Goal: Use online tool/utility: Utilize a website feature to perform a specific function

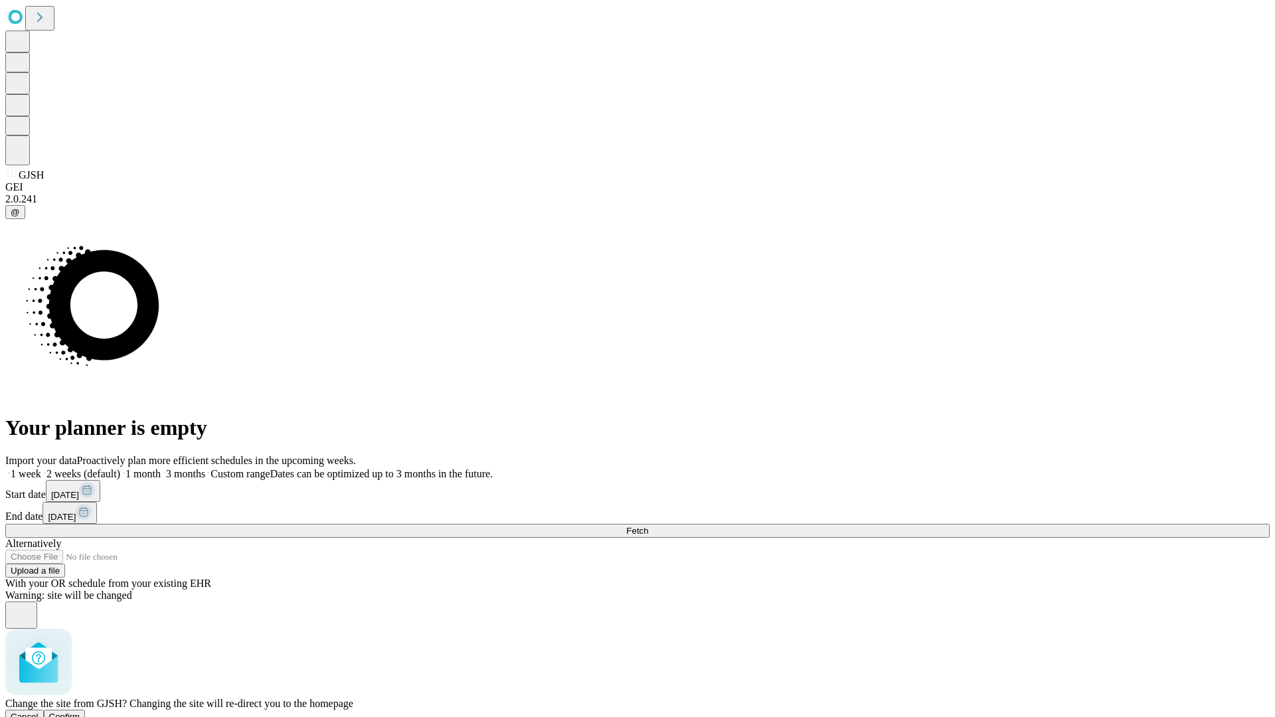
click at [80, 712] on span "Confirm" at bounding box center [64, 717] width 31 height 10
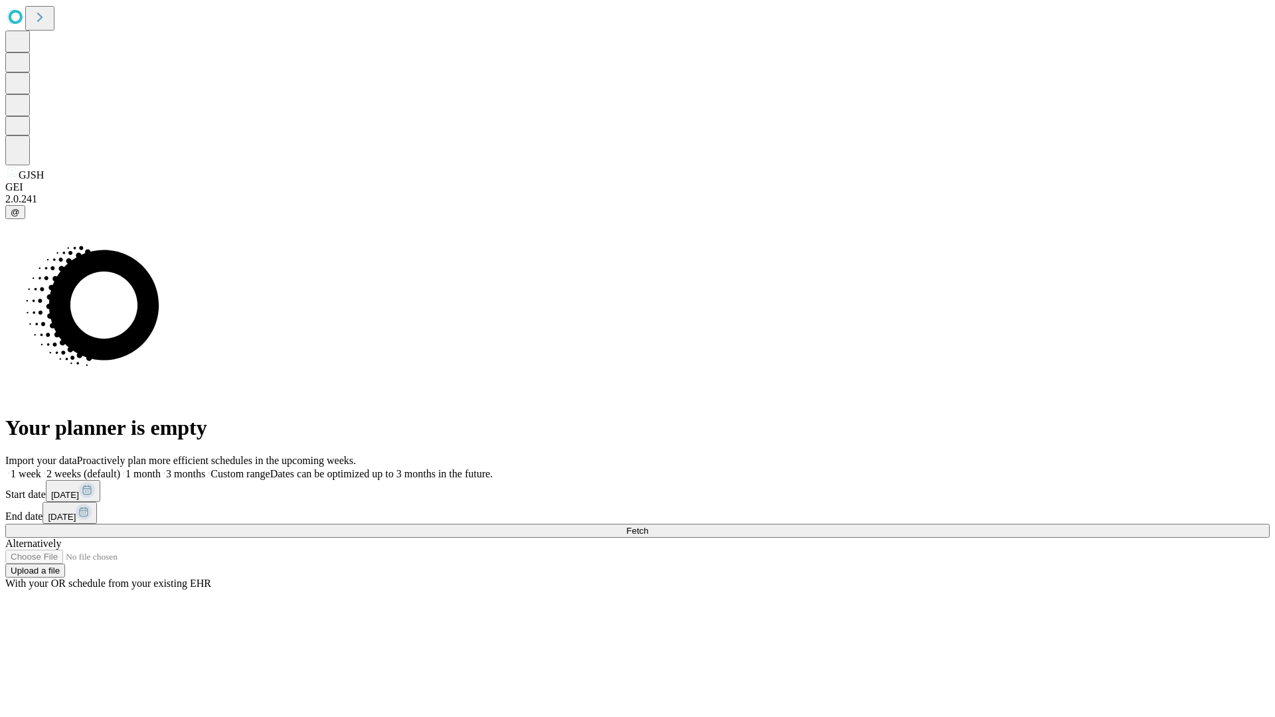
click at [120, 468] on label "2 weeks (default)" at bounding box center [80, 473] width 79 height 11
click at [648, 526] on span "Fetch" at bounding box center [637, 531] width 22 height 10
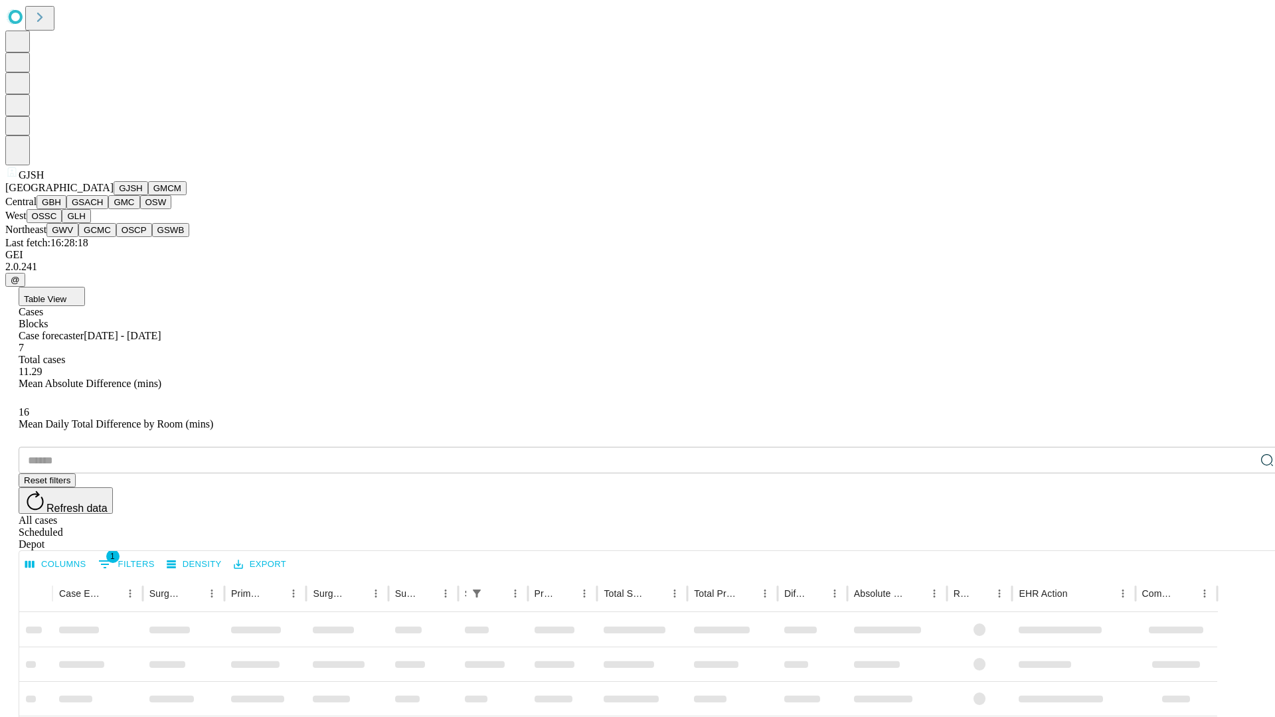
click at [148, 195] on button "GMCM" at bounding box center [167, 188] width 39 height 14
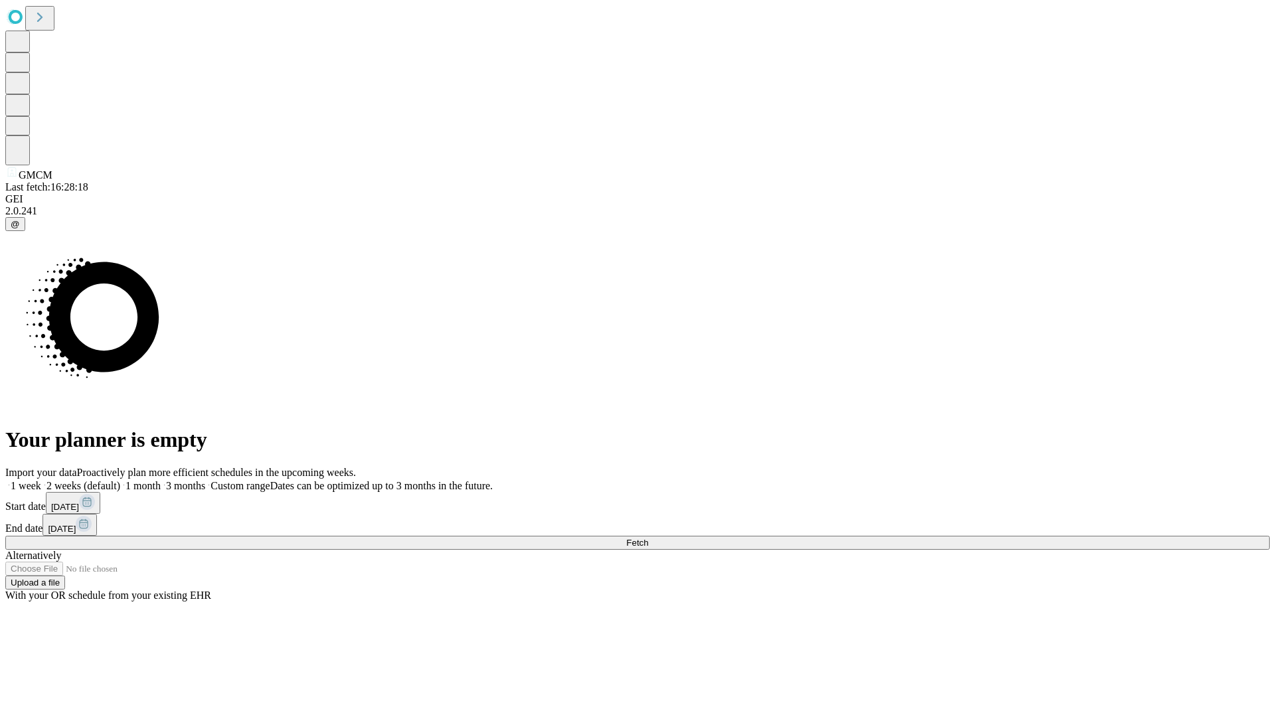
click at [120, 480] on label "2 weeks (default)" at bounding box center [80, 485] width 79 height 11
click at [648, 538] on span "Fetch" at bounding box center [637, 543] width 22 height 10
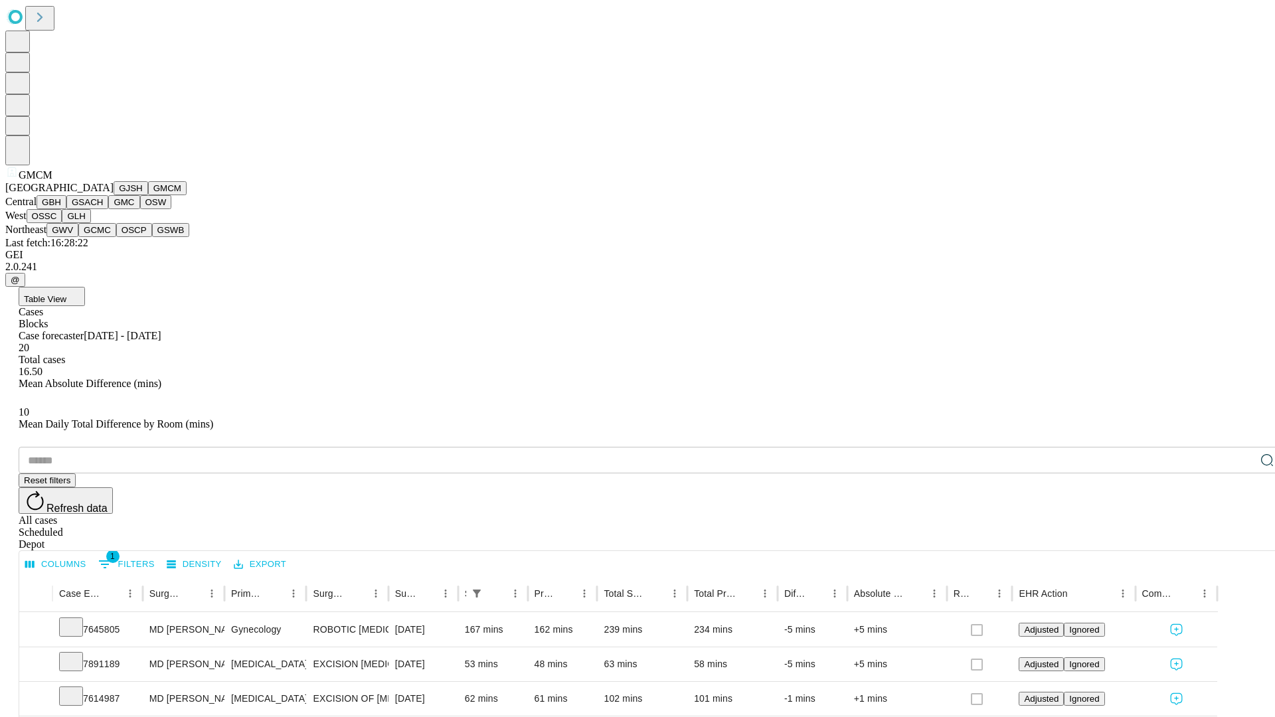
click at [66, 209] on button "GBH" at bounding box center [52, 202] width 30 height 14
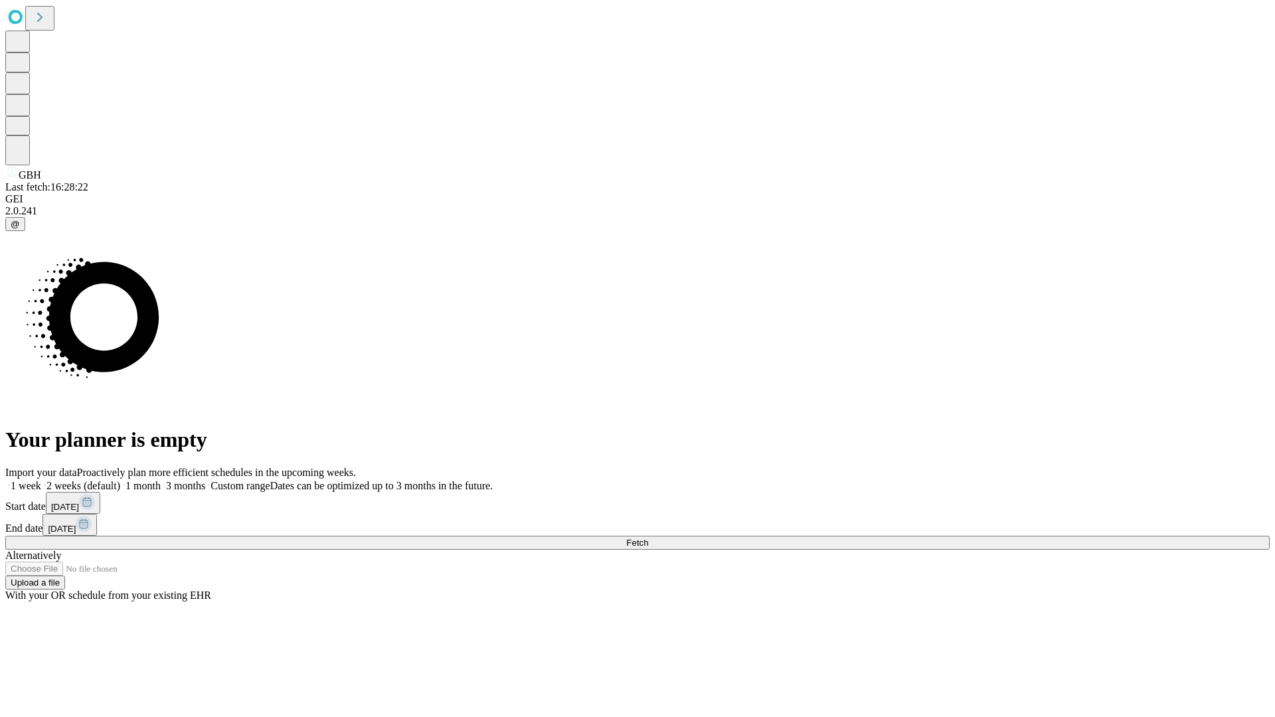
click at [120, 480] on label "2 weeks (default)" at bounding box center [80, 485] width 79 height 11
click at [648, 538] on span "Fetch" at bounding box center [637, 543] width 22 height 10
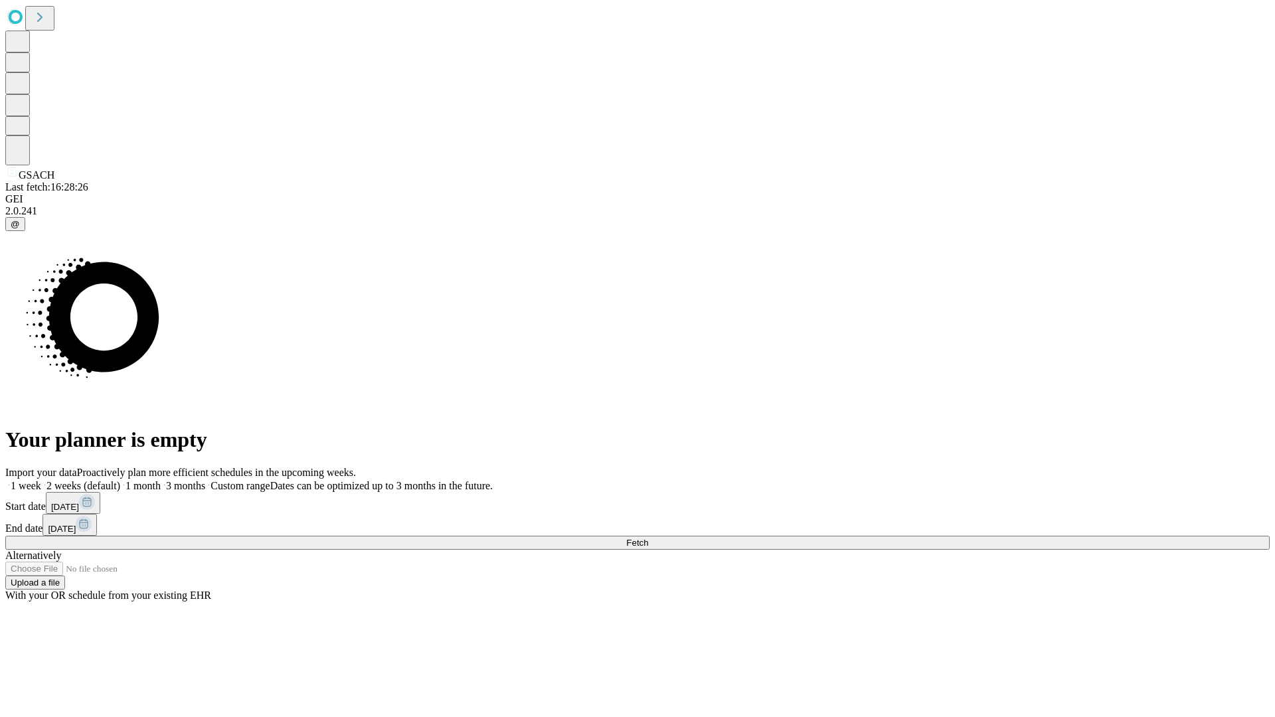
click at [120, 480] on label "2 weeks (default)" at bounding box center [80, 485] width 79 height 11
click at [648, 538] on span "Fetch" at bounding box center [637, 543] width 22 height 10
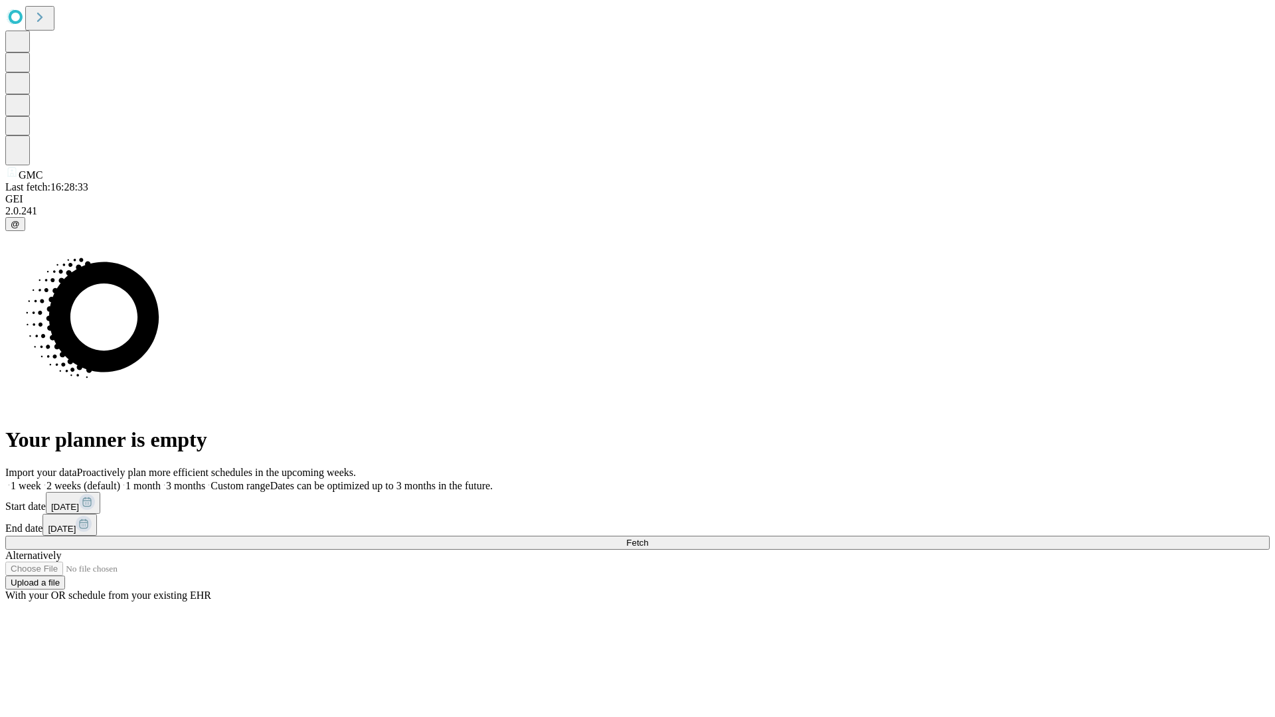
click at [120, 480] on label "2 weeks (default)" at bounding box center [80, 485] width 79 height 11
click at [648, 538] on span "Fetch" at bounding box center [637, 543] width 22 height 10
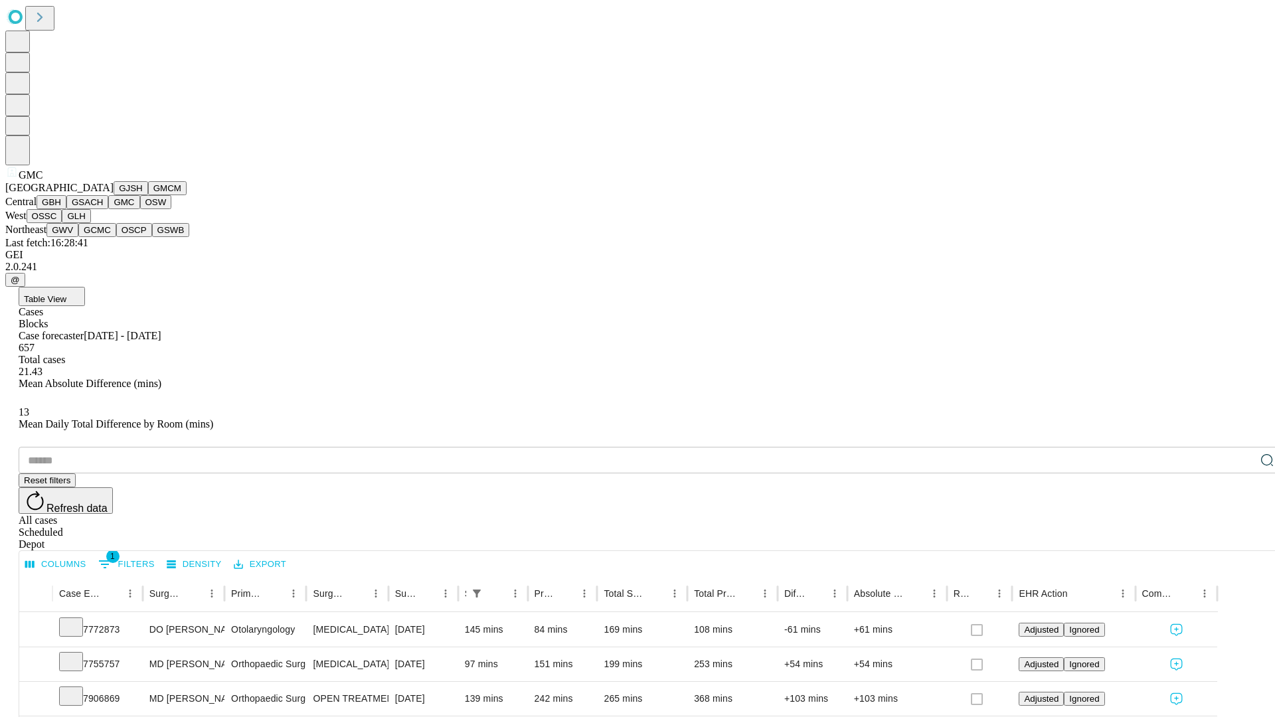
click at [140, 209] on button "OSW" at bounding box center [156, 202] width 32 height 14
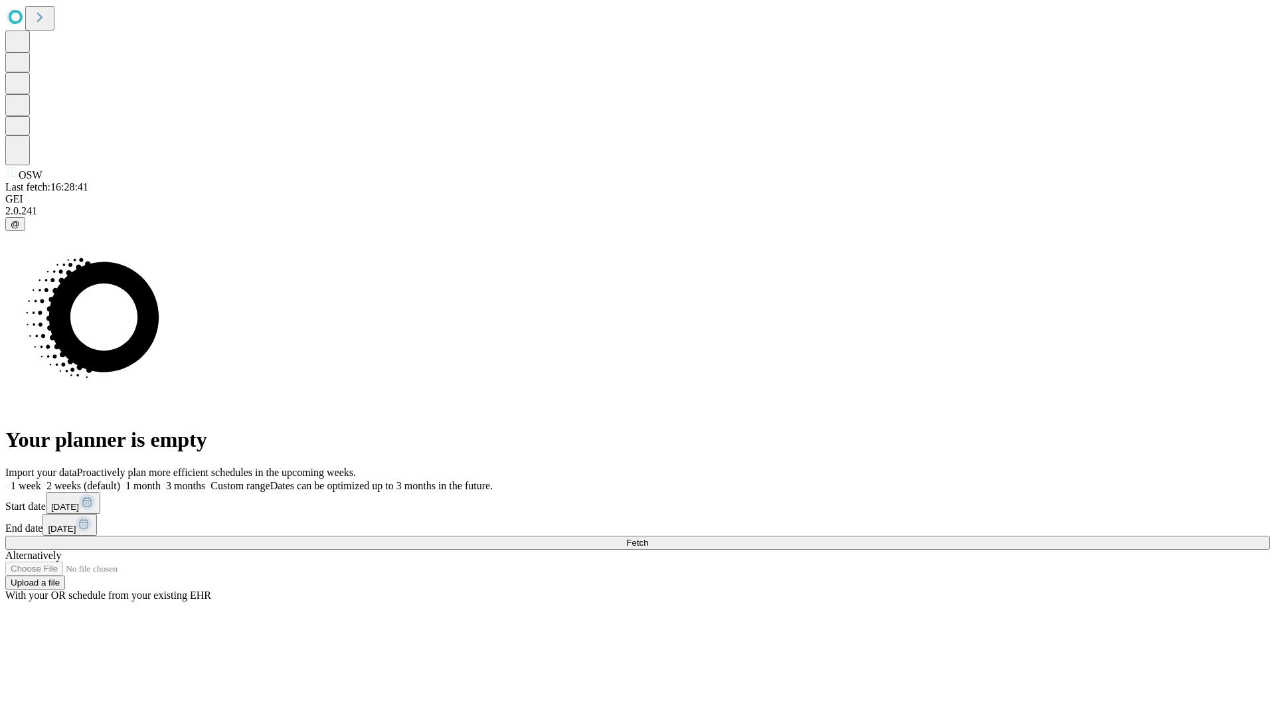
click at [120, 480] on label "2 weeks (default)" at bounding box center [80, 485] width 79 height 11
click at [648, 538] on span "Fetch" at bounding box center [637, 543] width 22 height 10
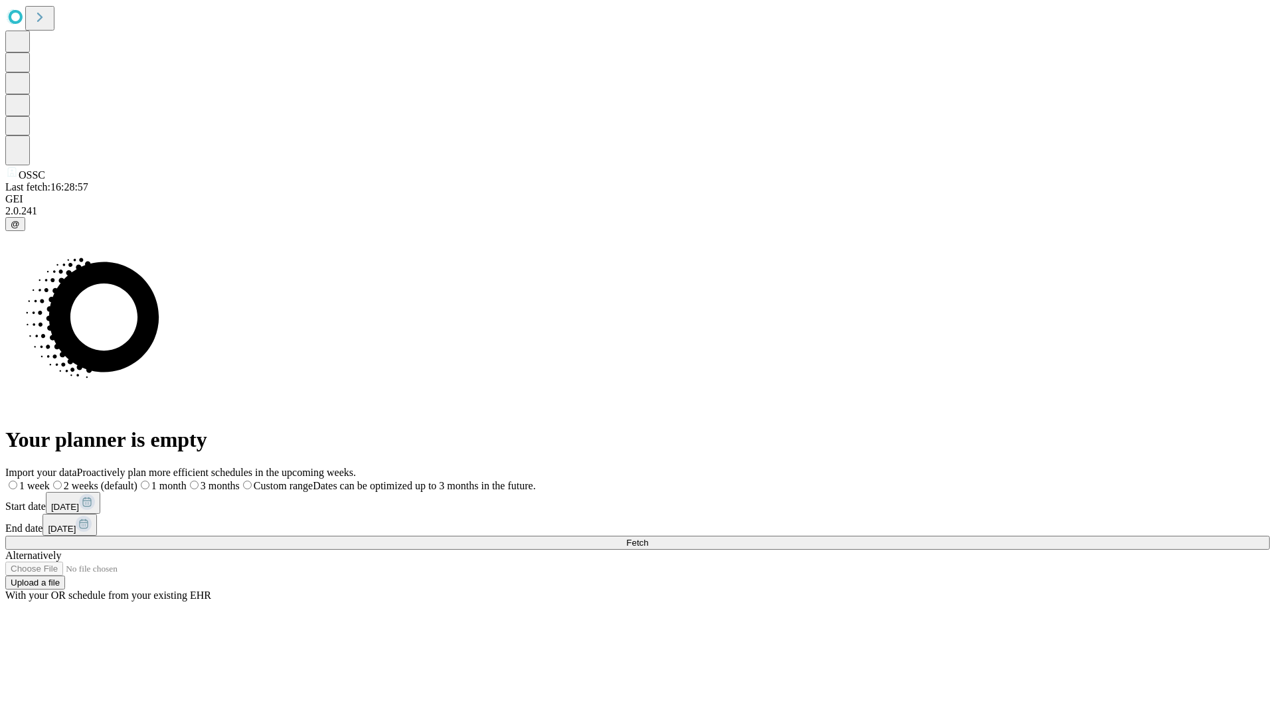
click at [137, 480] on label "2 weeks (default)" at bounding box center [94, 485] width 88 height 11
click at [648, 538] on span "Fetch" at bounding box center [637, 543] width 22 height 10
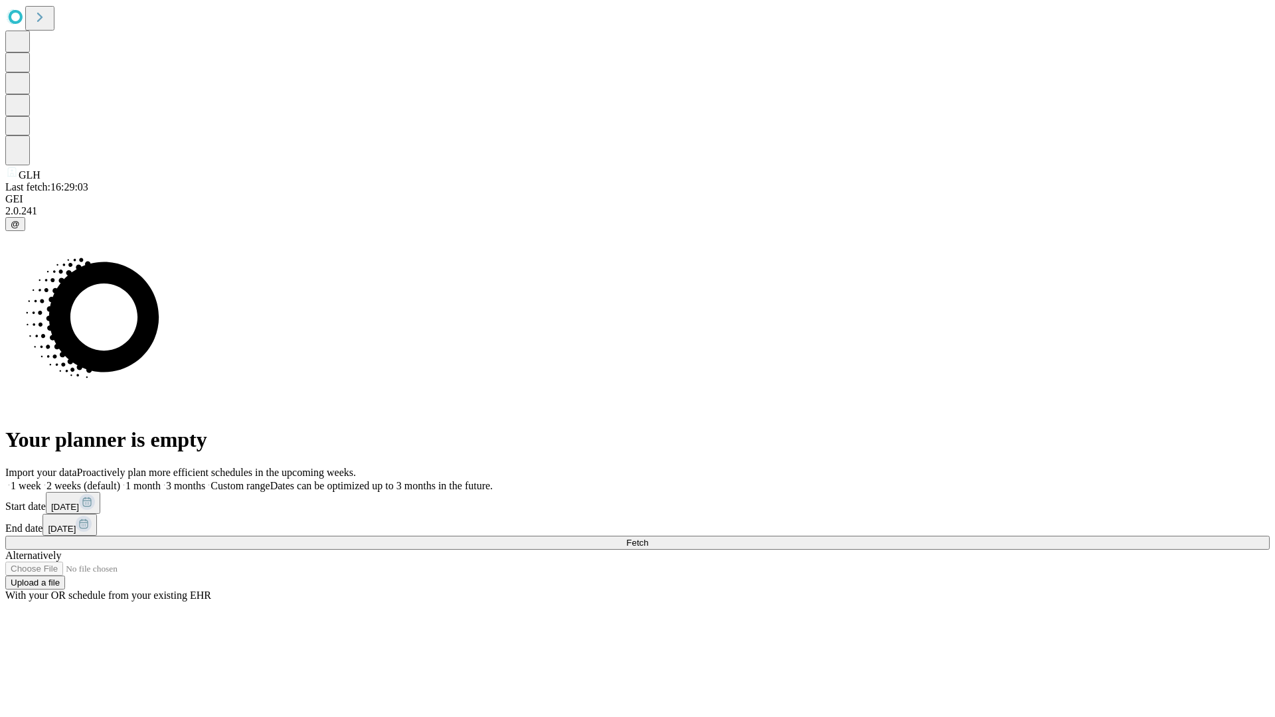
click at [120, 480] on label "2 weeks (default)" at bounding box center [80, 485] width 79 height 11
click at [648, 538] on span "Fetch" at bounding box center [637, 543] width 22 height 10
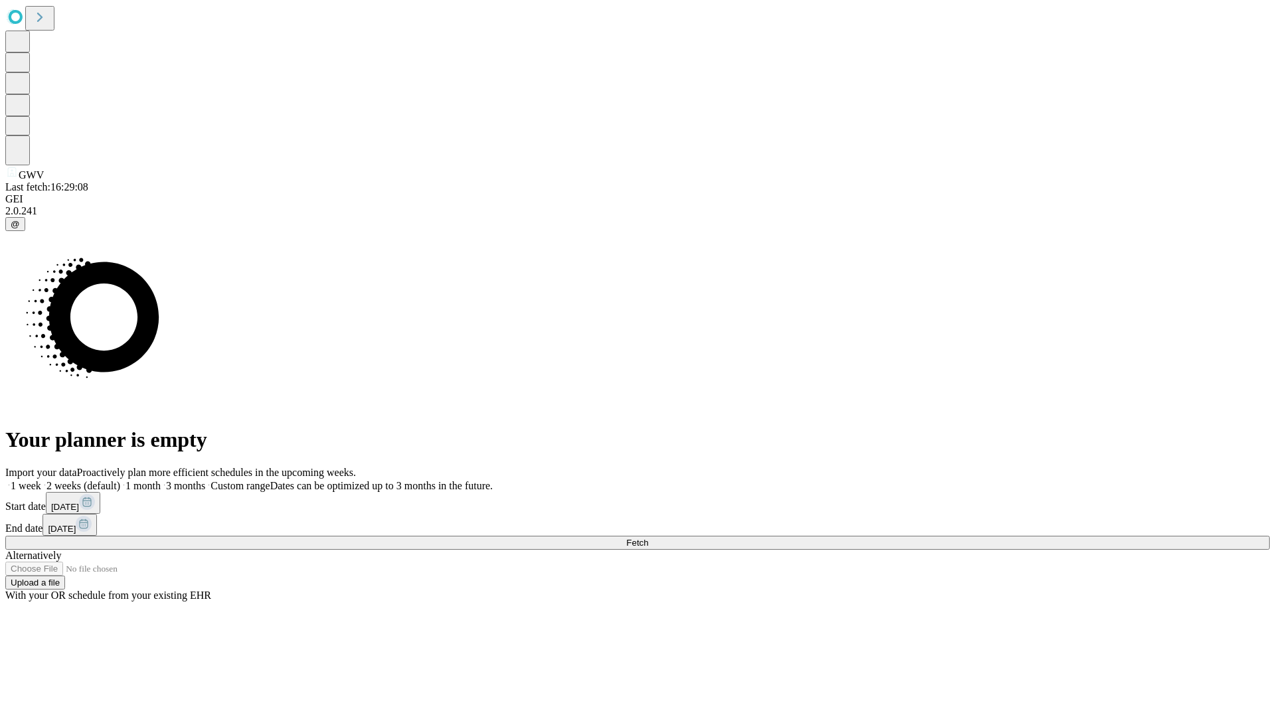
click at [120, 480] on label "2 weeks (default)" at bounding box center [80, 485] width 79 height 11
click at [648, 538] on span "Fetch" at bounding box center [637, 543] width 22 height 10
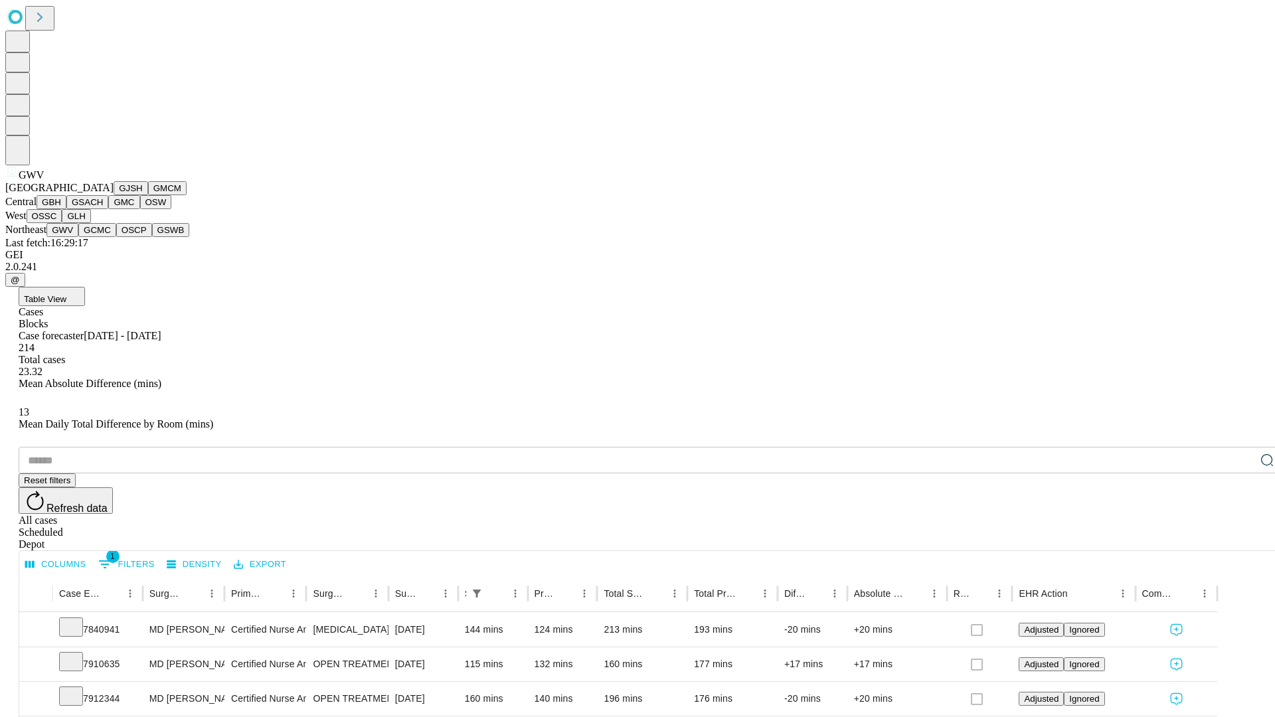
click at [103, 237] on button "GCMC" at bounding box center [97, 230] width 38 height 14
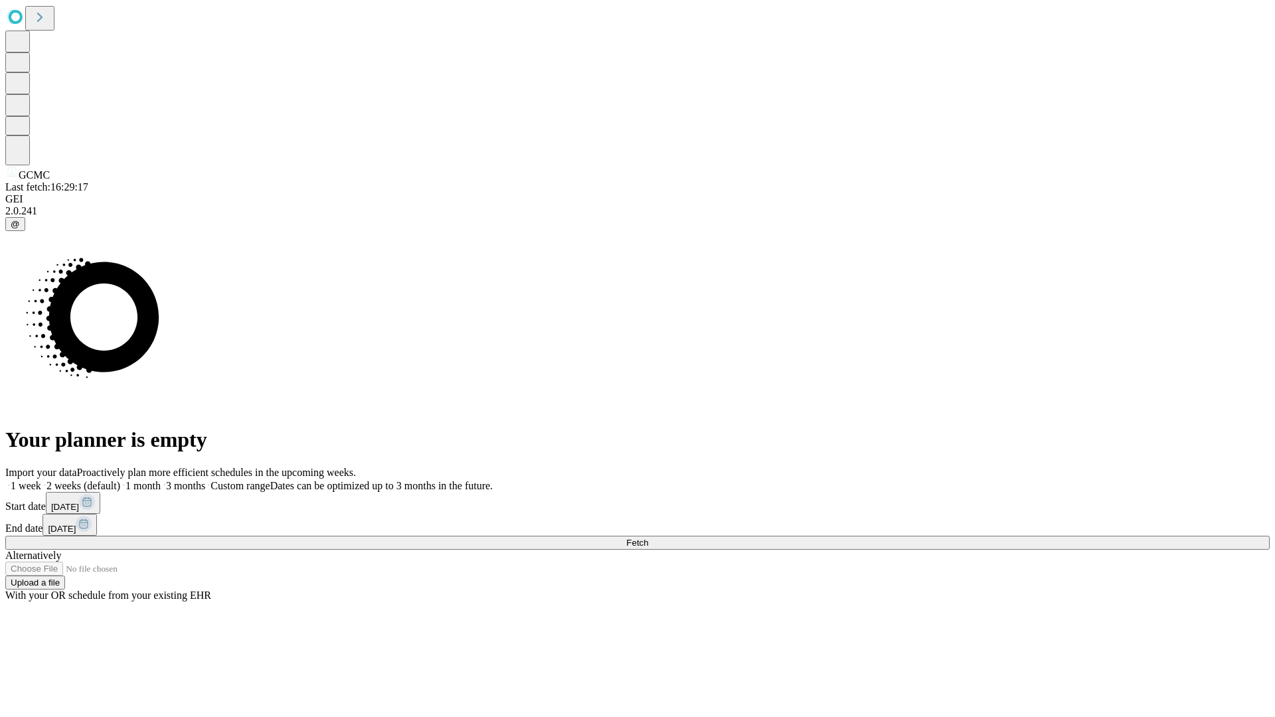
click at [120, 480] on label "2 weeks (default)" at bounding box center [80, 485] width 79 height 11
click at [648, 538] on span "Fetch" at bounding box center [637, 543] width 22 height 10
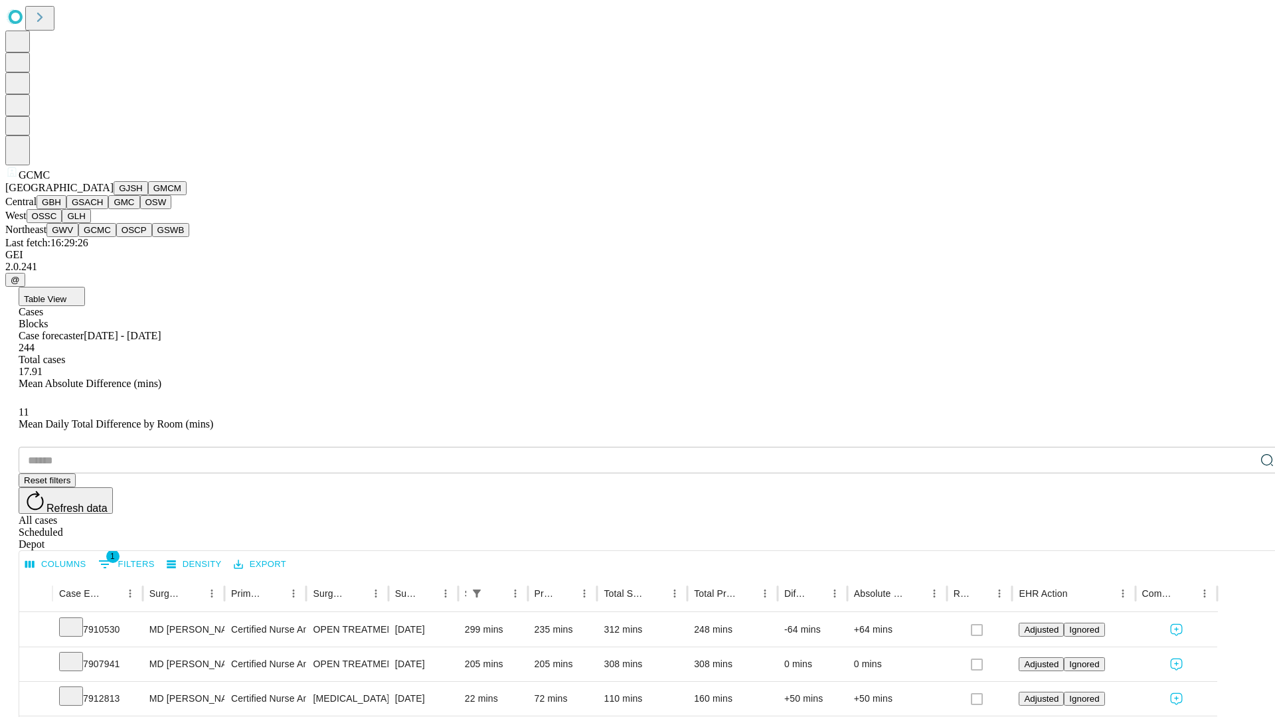
click at [116, 237] on button "OSCP" at bounding box center [134, 230] width 36 height 14
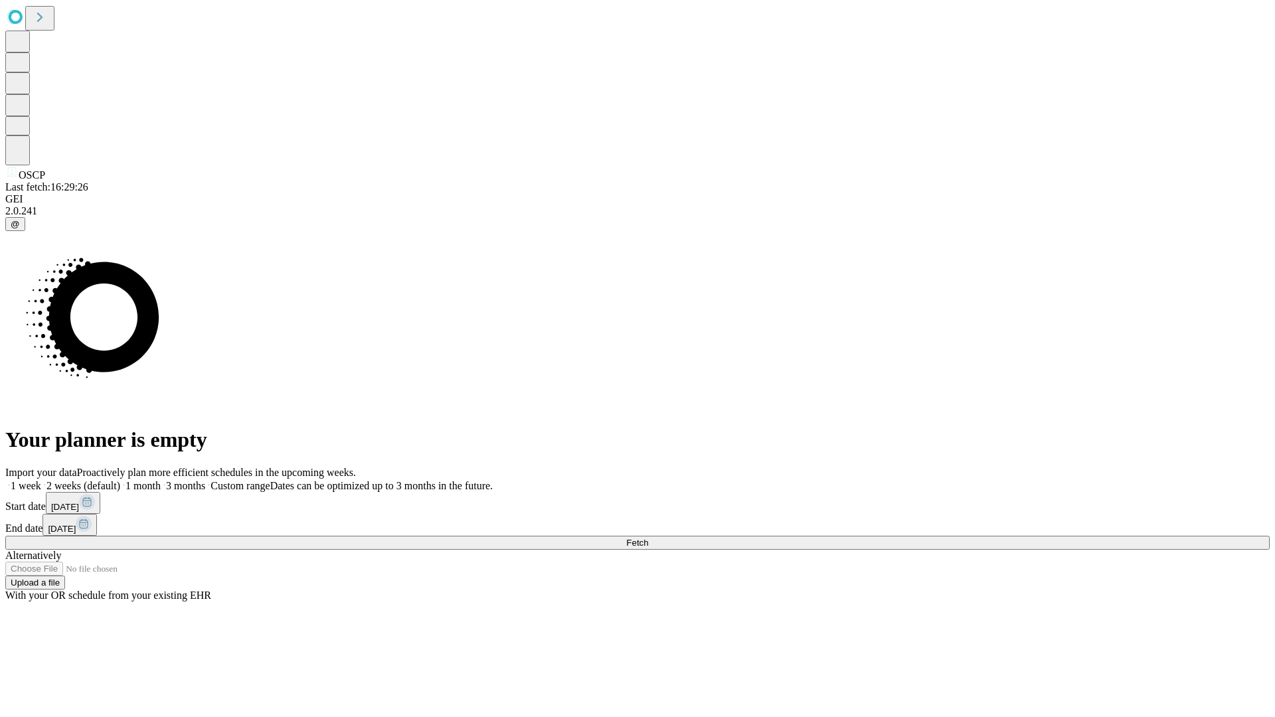
click at [648, 538] on span "Fetch" at bounding box center [637, 543] width 22 height 10
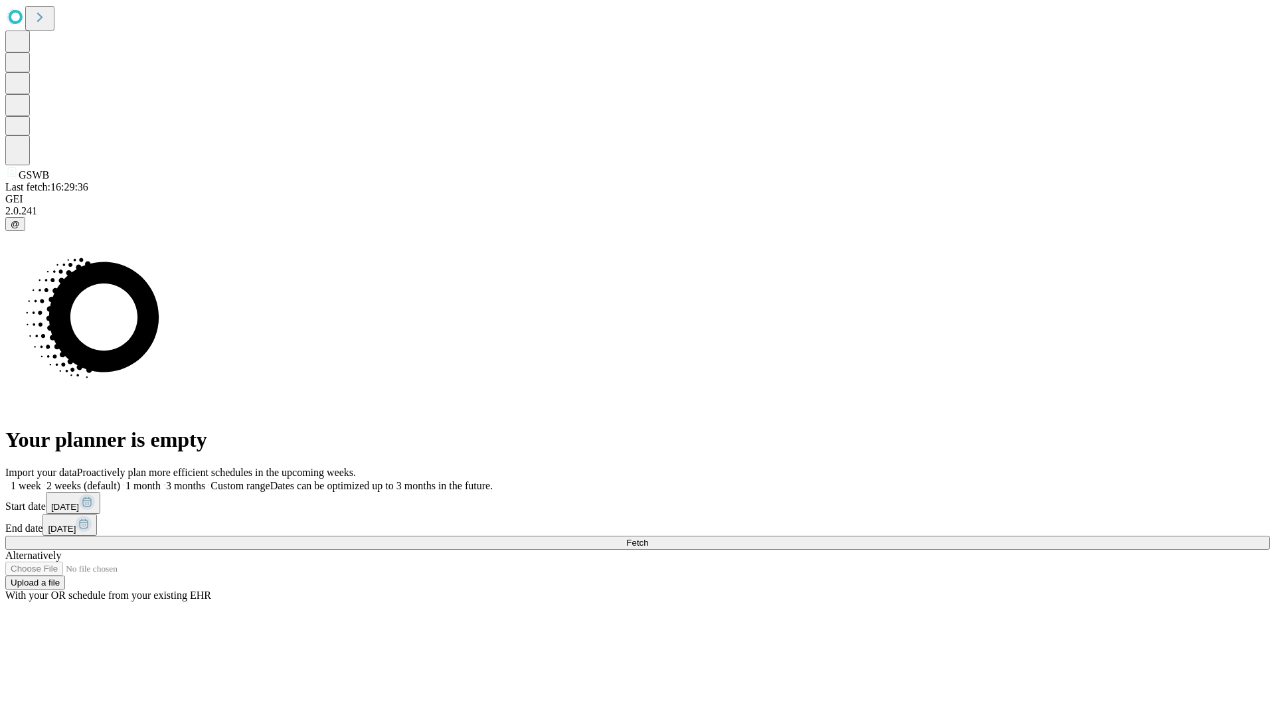
click at [120, 480] on label "2 weeks (default)" at bounding box center [80, 485] width 79 height 11
click at [648, 538] on span "Fetch" at bounding box center [637, 543] width 22 height 10
